Goal: Use online tool/utility: Utilize a website feature to perform a specific function

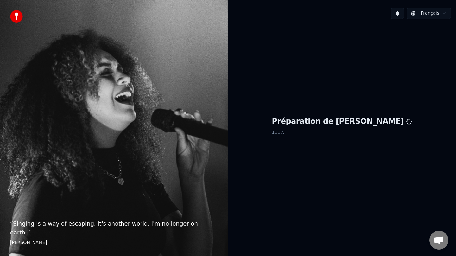
scroll to position [1, 0]
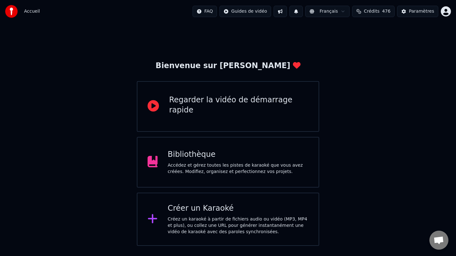
click at [198, 218] on div "Créez un karaoké à partir de fichiers audio ou vidéo (MP3, MP4 et plus), ou col…" at bounding box center [238, 225] width 141 height 19
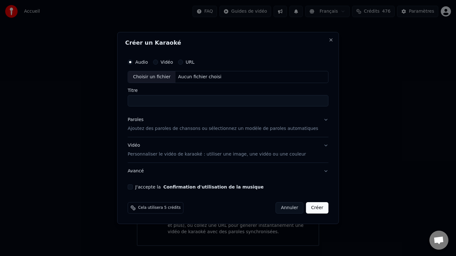
click at [149, 80] on div "Choisir un fichier" at bounding box center [151, 76] width 47 height 11
click at [167, 101] on input "**********" at bounding box center [228, 100] width 201 height 11
click at [165, 101] on input "**********" at bounding box center [228, 100] width 201 height 11
type input "**********"
click at [140, 145] on div "Vidéo Personnaliser le vidéo de karaoké : utiliser une image, une vidéo ou une …" at bounding box center [217, 149] width 178 height 15
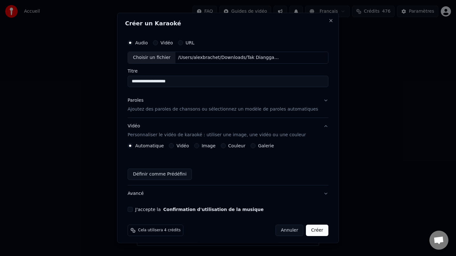
click at [186, 146] on label "Vidéo" at bounding box center [183, 145] width 12 height 4
click at [174, 146] on button "Vidéo" at bounding box center [171, 145] width 5 height 5
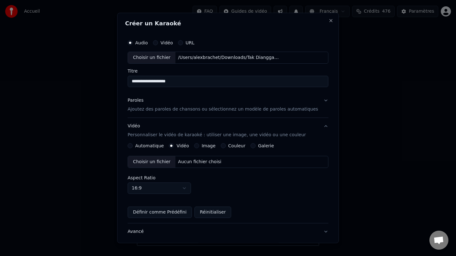
click at [242, 146] on label "Couleur" at bounding box center [236, 145] width 17 height 4
click at [226, 146] on button "Couleur" at bounding box center [223, 145] width 5 height 5
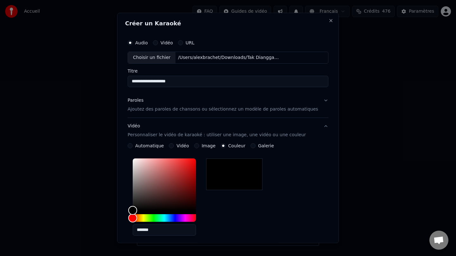
click at [142, 107] on p "Ajoutez des paroles de chansons ou sélectionnez un modèle de paroles automatiqu…" at bounding box center [223, 109] width 191 height 6
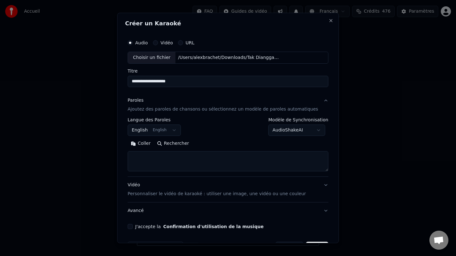
click at [179, 147] on button "Rechercher" at bounding box center [173, 143] width 38 height 10
type textarea "**********"
click at [208, 143] on button "Développer" at bounding box center [214, 143] width 39 height 10
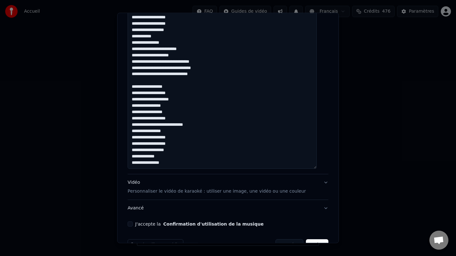
scroll to position [290, 0]
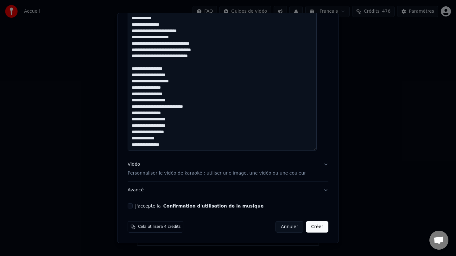
click at [133, 208] on button "J'accepte la Confirmation d'utilisation de la musique" at bounding box center [130, 205] width 5 height 5
click at [139, 168] on div "Vidéo Personnaliser le vidéo de karaoké : utiliser une image, une vidéo ou une …" at bounding box center [217, 168] width 178 height 15
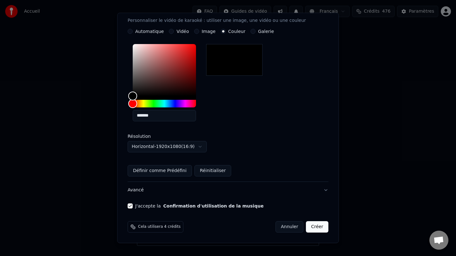
scroll to position [0, 0]
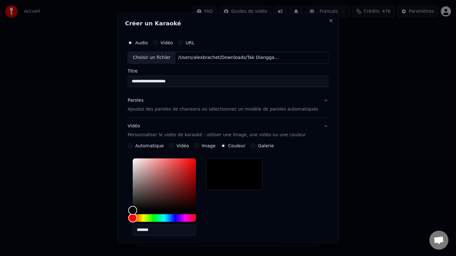
drag, startPoint x: 195, startPoint y: 84, endPoint x: 102, endPoint y: 79, distance: 92.9
click at [102, 79] on body "Accueil FAQ Guides de vidéo Français Crédits 476 Paramètres Bienvenue sur Youka…" at bounding box center [228, 123] width 456 height 246
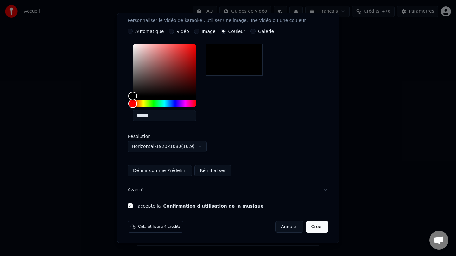
click at [313, 226] on button "Créer" at bounding box center [317, 226] width 22 height 11
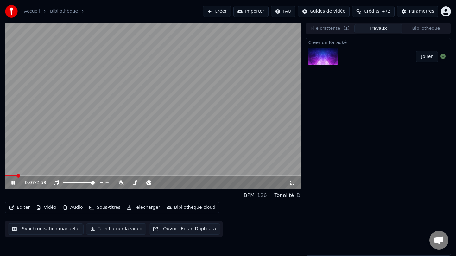
click at [14, 181] on icon at bounding box center [12, 183] width 3 height 4
click at [142, 207] on button "Télécharger" at bounding box center [143, 207] width 38 height 9
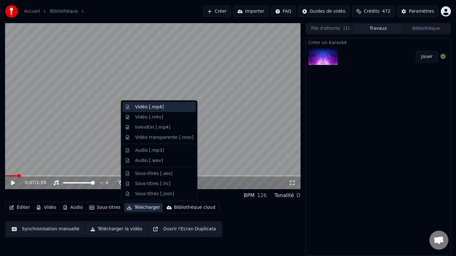
click at [171, 108] on div "Vidéo [.mp4]" at bounding box center [164, 107] width 58 height 6
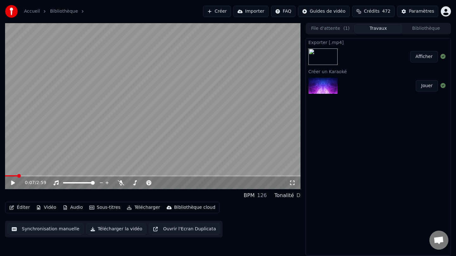
click at [425, 62] on button "Afficher" at bounding box center [424, 56] width 28 height 11
